Goal: Information Seeking & Learning: Learn about a topic

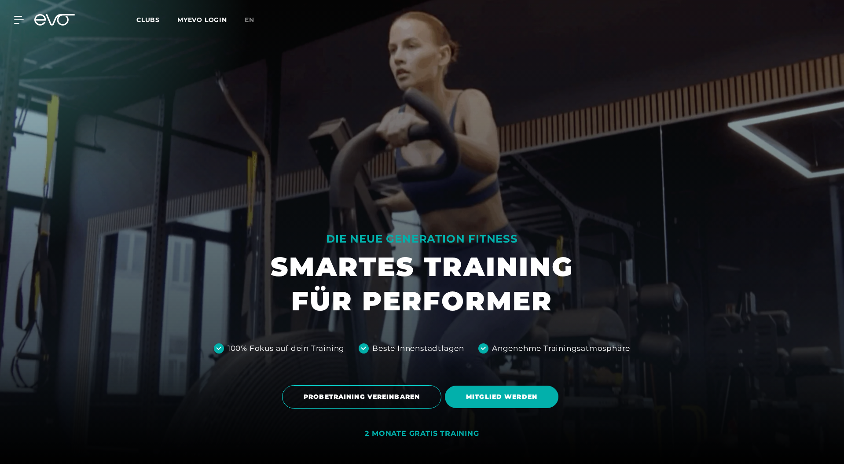
click at [142, 17] on span "Clubs" at bounding box center [147, 20] width 23 height 8
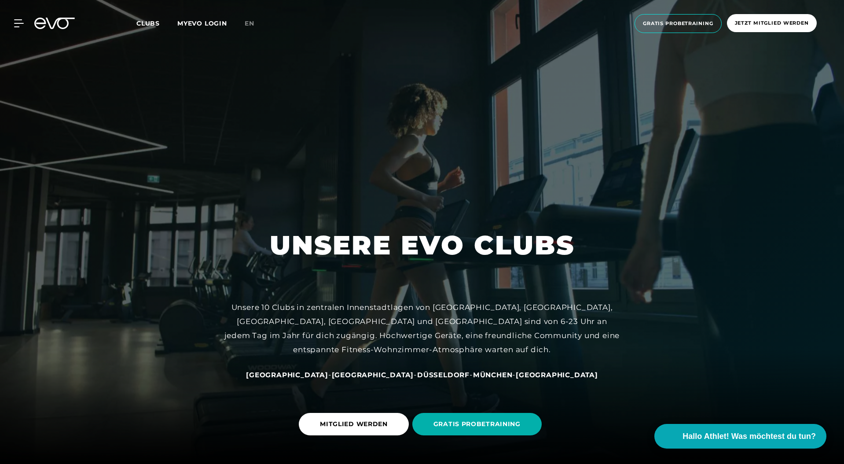
click at [363, 377] on span "[GEOGRAPHIC_DATA]" at bounding box center [373, 374] width 82 height 8
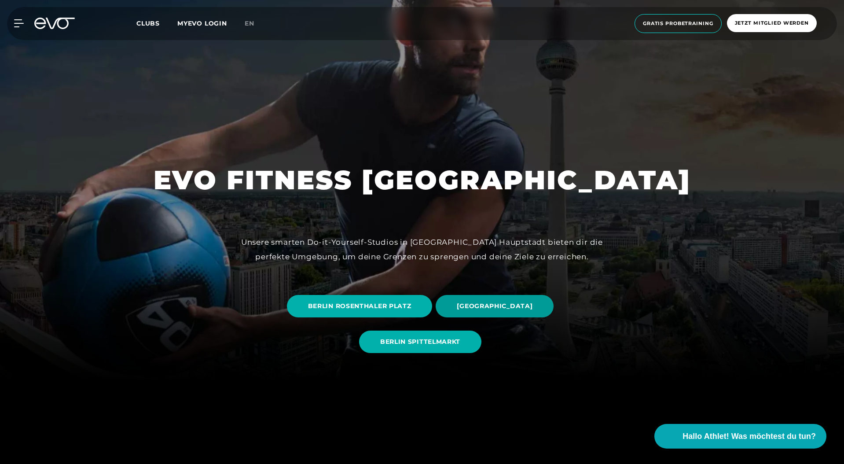
scroll to position [84, 0]
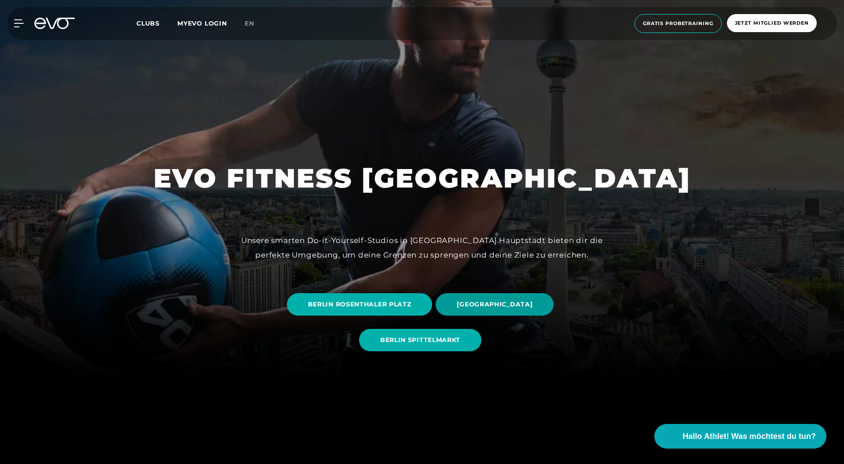
click at [475, 302] on span "[GEOGRAPHIC_DATA]" at bounding box center [495, 304] width 76 height 9
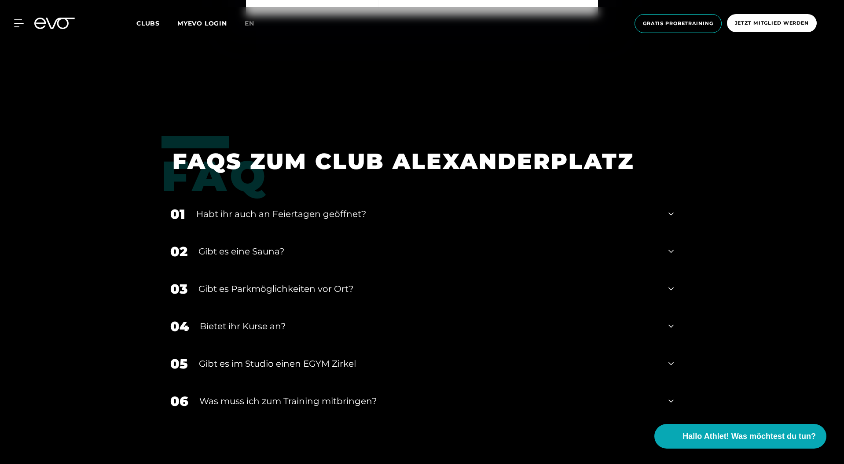
scroll to position [3329, 0]
click at [235, 326] on div "Bietet ihr Kurse an?" at bounding box center [429, 325] width 458 height 13
